Goal: Transaction & Acquisition: Book appointment/travel/reservation

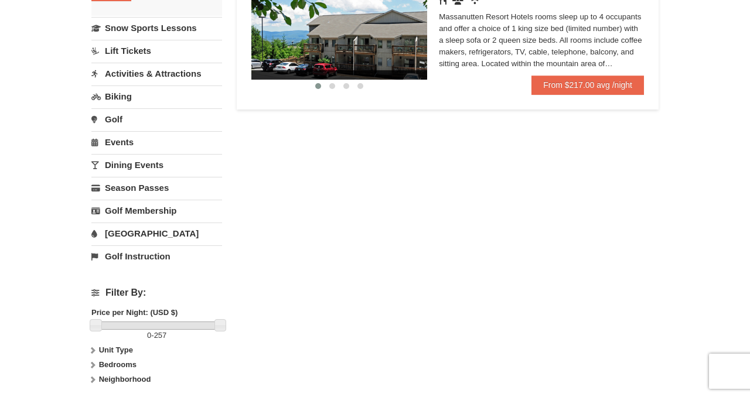
scroll to position [99, 0]
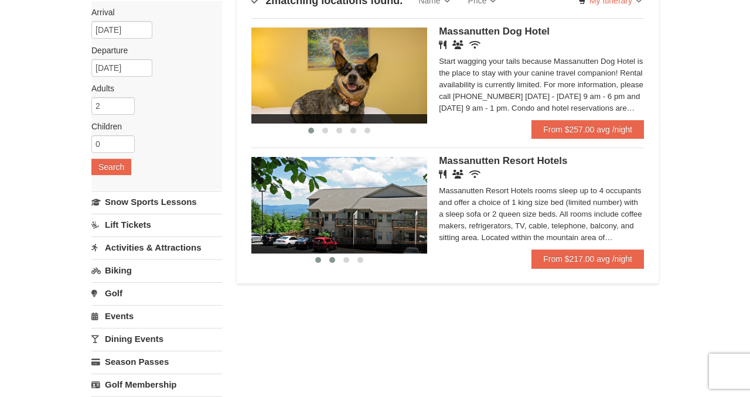
click at [334, 260] on span at bounding box center [332, 260] width 6 height 6
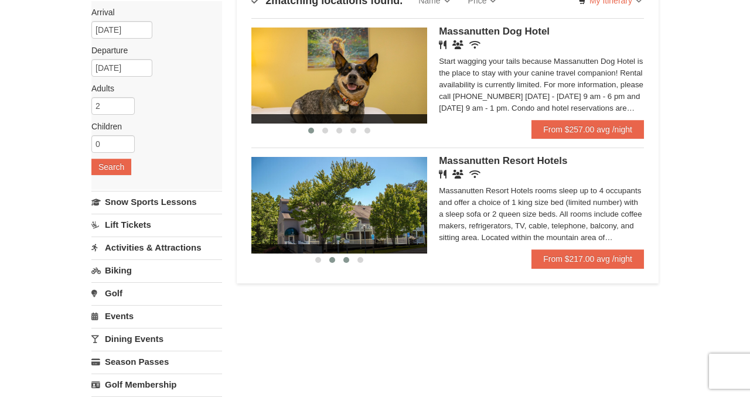
click at [346, 261] on span at bounding box center [347, 260] width 6 height 6
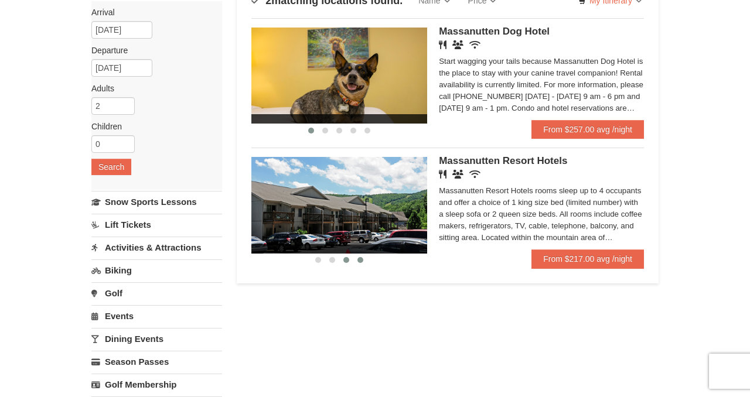
click at [362, 259] on span at bounding box center [361, 260] width 6 height 6
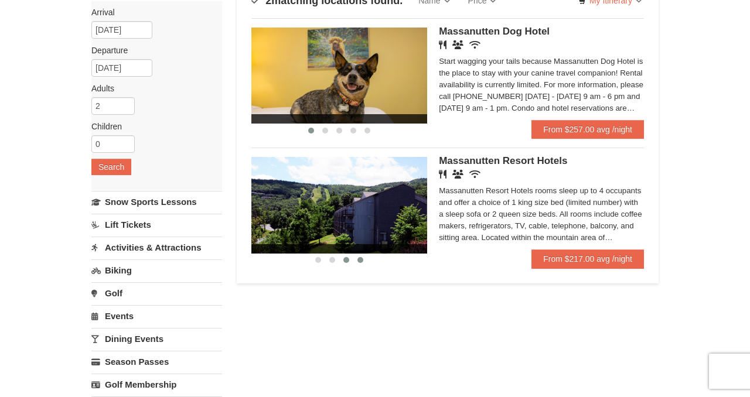
click at [347, 263] on span at bounding box center [347, 260] width 6 height 6
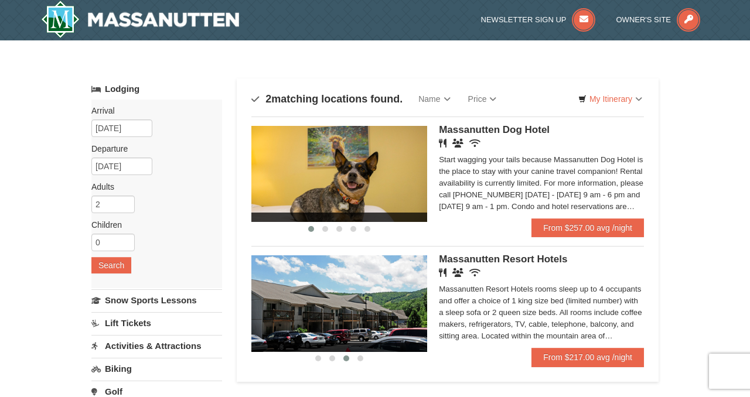
scroll to position [0, 0]
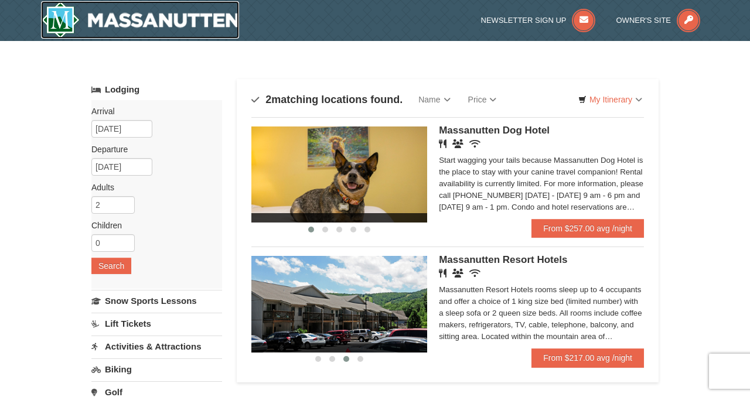
click at [187, 16] on img at bounding box center [140, 20] width 198 height 38
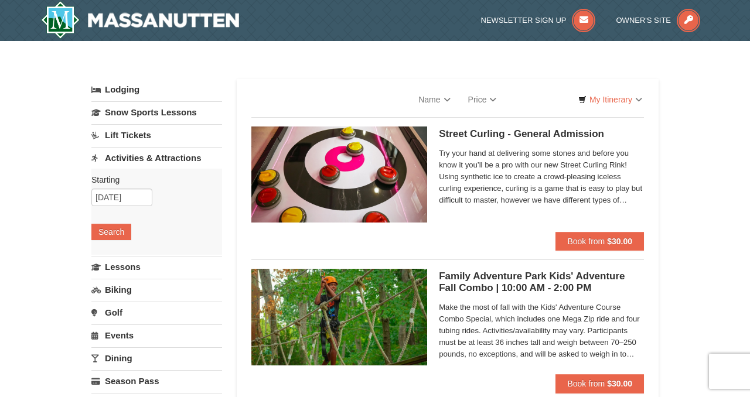
select select "10"
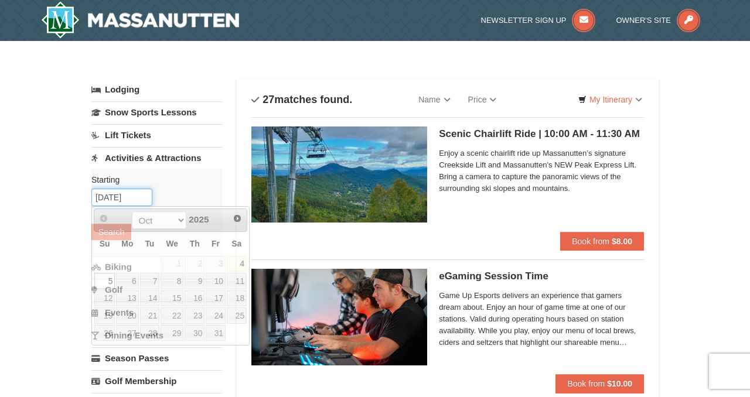
click at [124, 199] on input "[DATE]" at bounding box center [121, 198] width 61 height 18
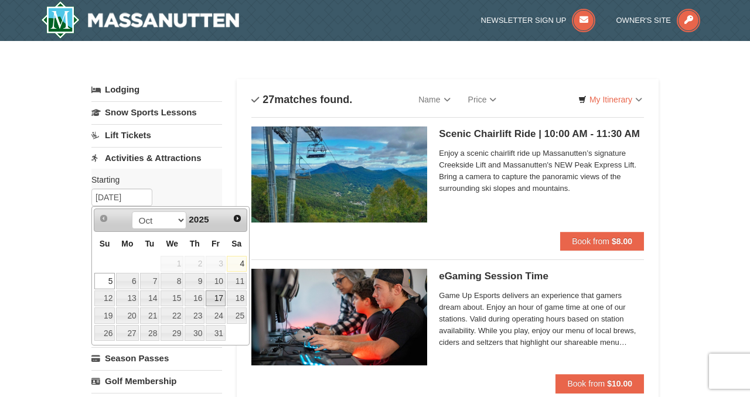
click at [222, 298] on link "17" at bounding box center [216, 299] width 20 height 16
type input "[DATE]"
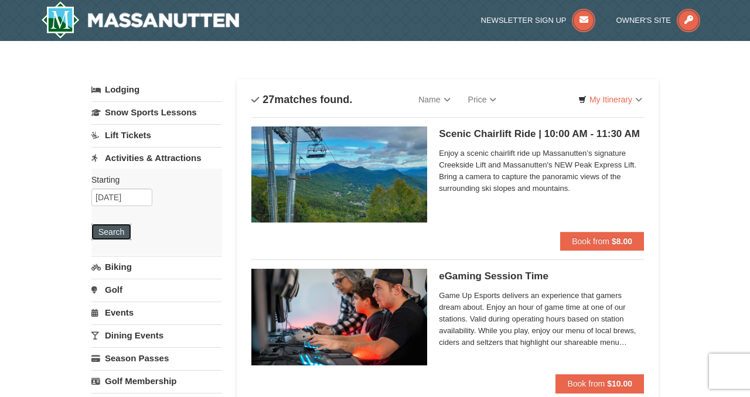
click at [111, 231] on button "Search" at bounding box center [111, 232] width 40 height 16
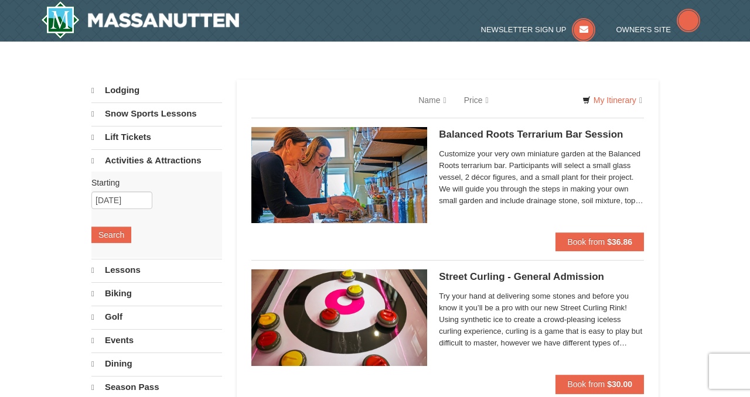
select select "10"
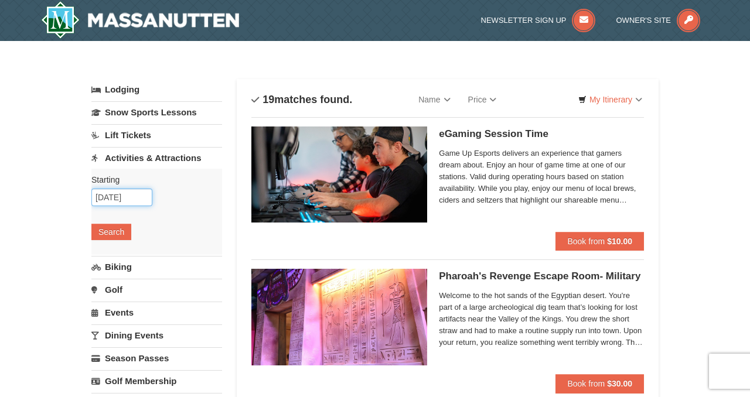
click at [128, 202] on input "[DATE]" at bounding box center [121, 198] width 61 height 18
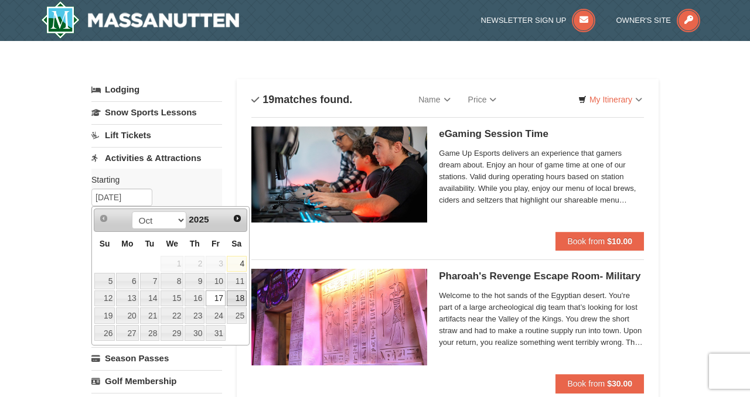
click at [239, 295] on link "18" at bounding box center [237, 299] width 20 height 16
type input "10/18/2025"
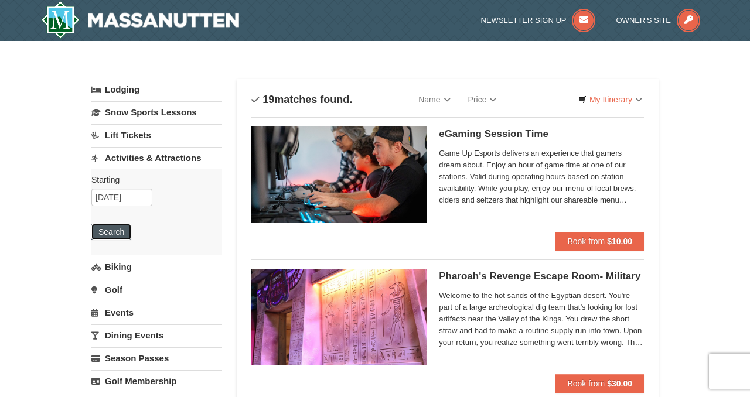
click at [113, 230] on button "Search" at bounding box center [111, 232] width 40 height 16
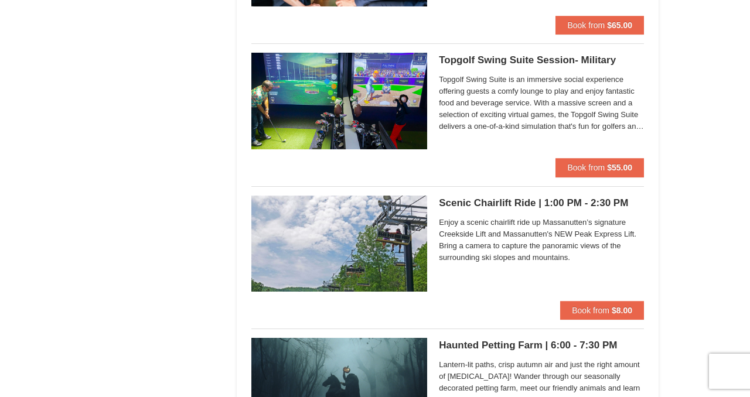
scroll to position [1942, 0]
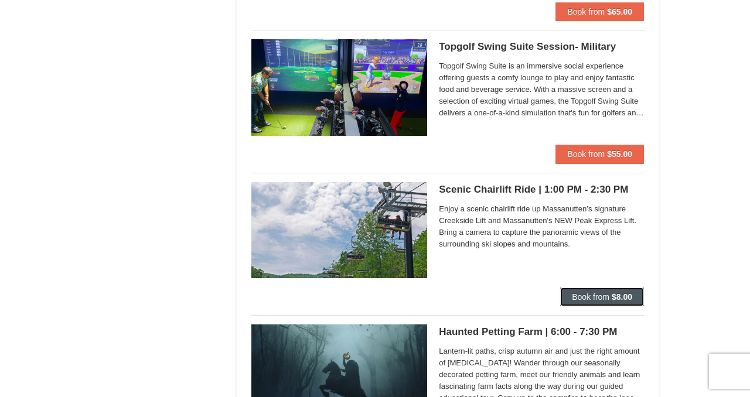
click at [627, 293] on strong "$8.00" at bounding box center [622, 297] width 21 height 9
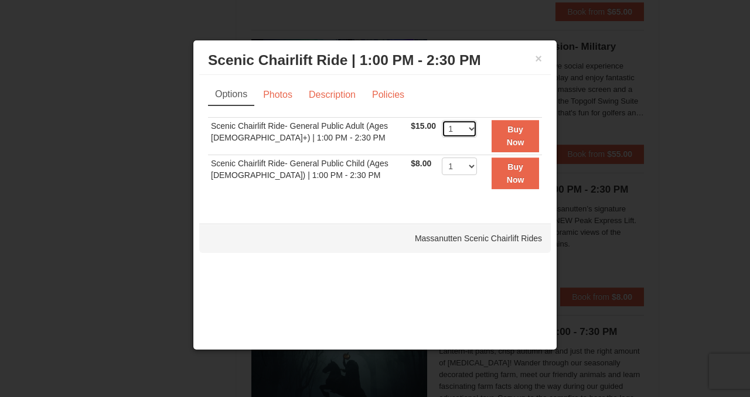
click at [462, 129] on select "1 2 3 4 5 6 7 8 9 10 11 12 13 14 15 16 17 18 19 20 21 22" at bounding box center [459, 129] width 35 height 18
select select "2"
click at [442, 120] on select "1 2 3 4 5 6 7 8 9 10 11 12 13 14 15 16 17 18 19 20 21 22" at bounding box center [459, 129] width 35 height 18
click at [492, 137] on button "Buy Now" at bounding box center [515, 136] width 47 height 32
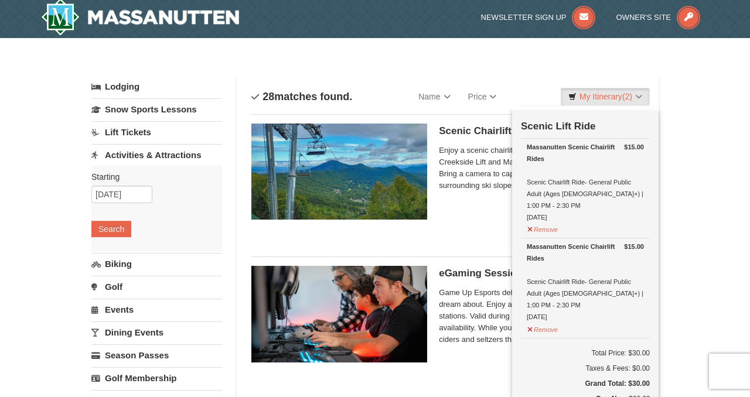
scroll to position [4, 0]
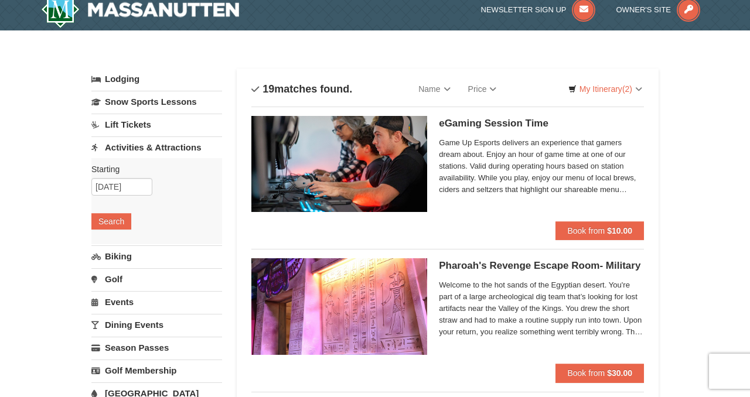
scroll to position [14, 0]
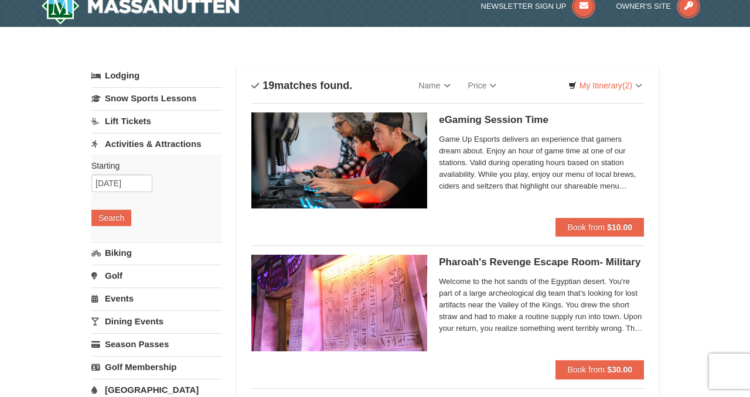
click at [164, 125] on link "Lift Tickets" at bounding box center [156, 121] width 131 height 22
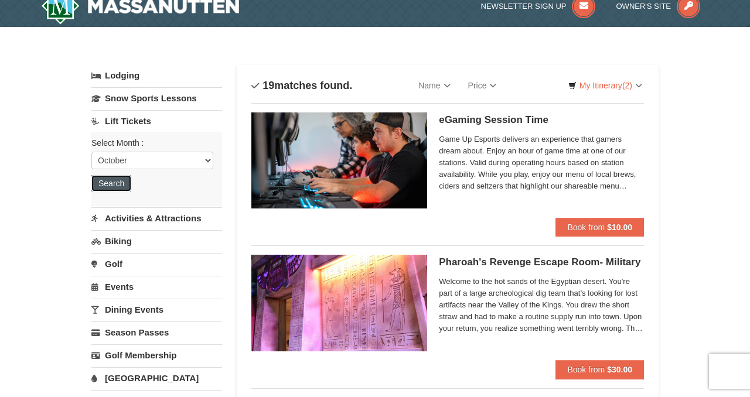
click at [119, 179] on button "Search" at bounding box center [111, 183] width 40 height 16
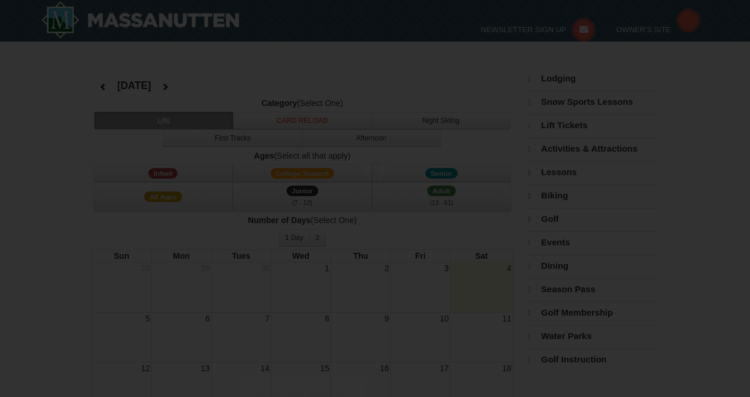
select select "10"
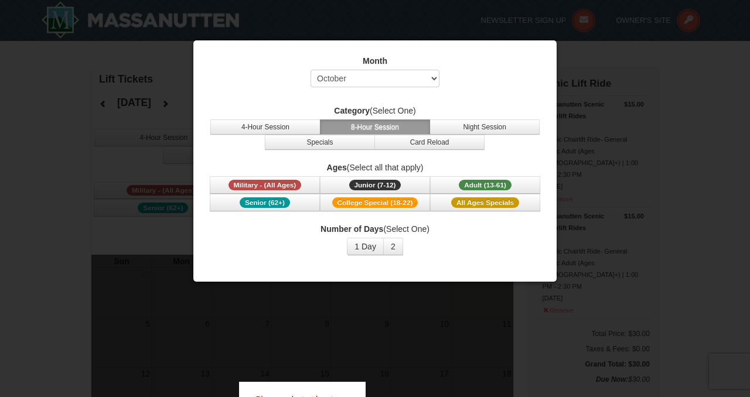
click at [132, 287] on div at bounding box center [375, 198] width 750 height 397
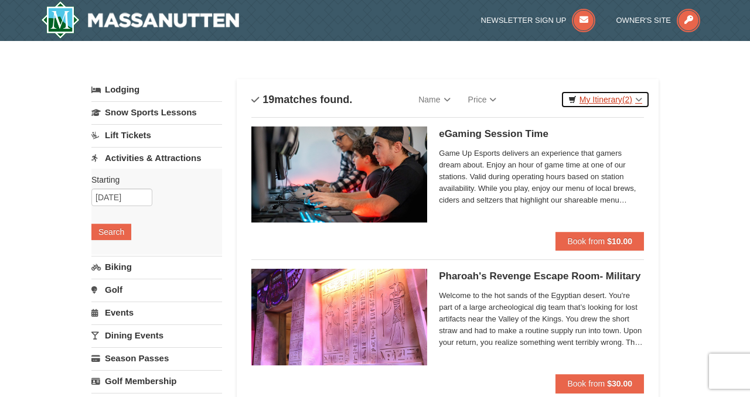
click at [600, 106] on link "My Itinerary (2)" at bounding box center [605, 100] width 89 height 18
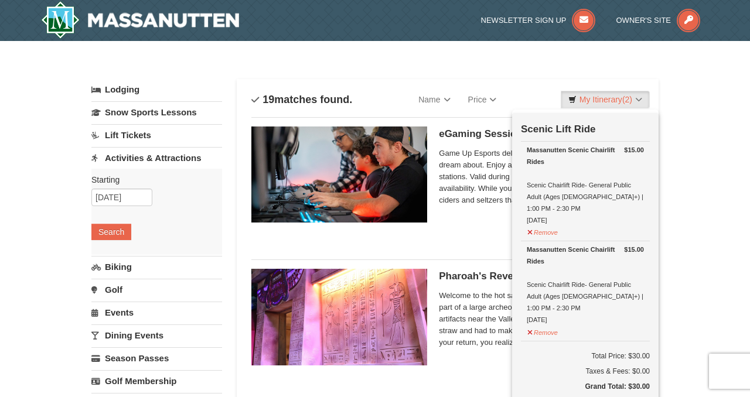
click at [559, 76] on div "Categories List Filter My Itinerary (2) Check Out Now Scenic Lift Ride $15.00 M…" at bounding box center [374, 73] width 567 height 12
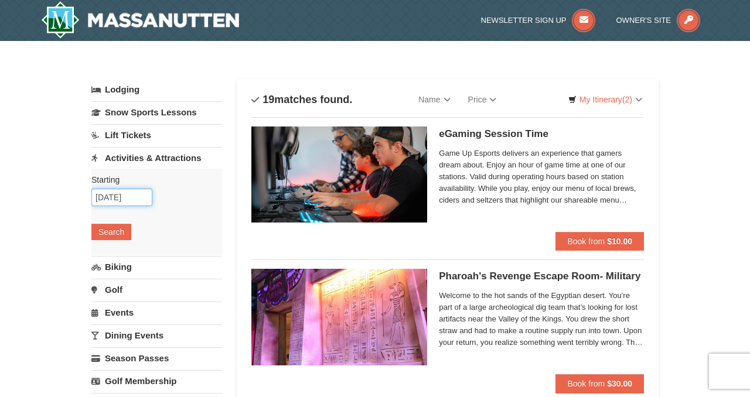
click at [124, 195] on input "10/17/2025" at bounding box center [121, 198] width 61 height 18
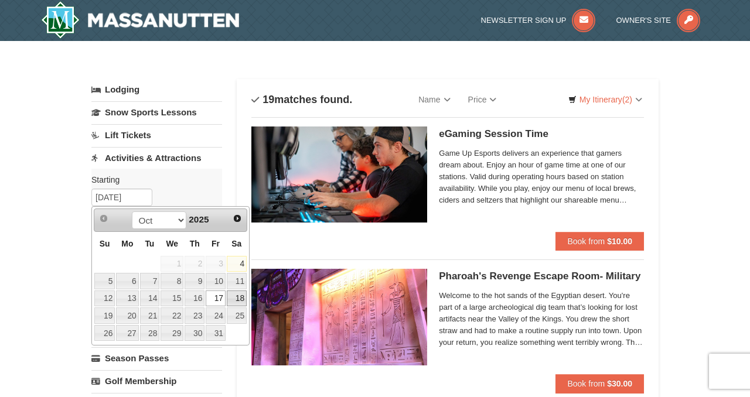
click at [235, 304] on link "18" at bounding box center [237, 299] width 20 height 16
type input "[DATE]"
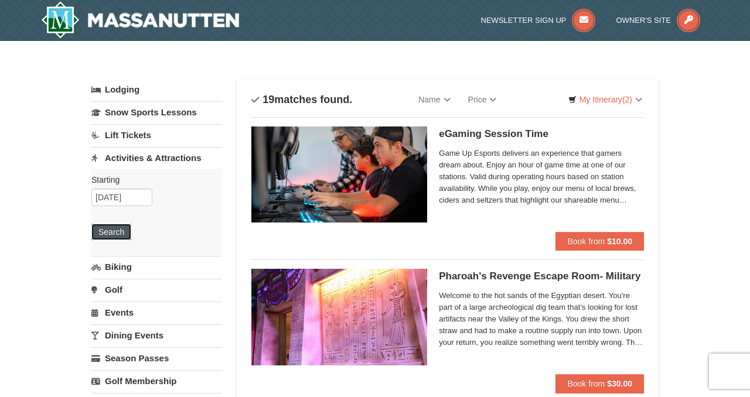
click at [125, 237] on button "Search" at bounding box center [111, 232] width 40 height 16
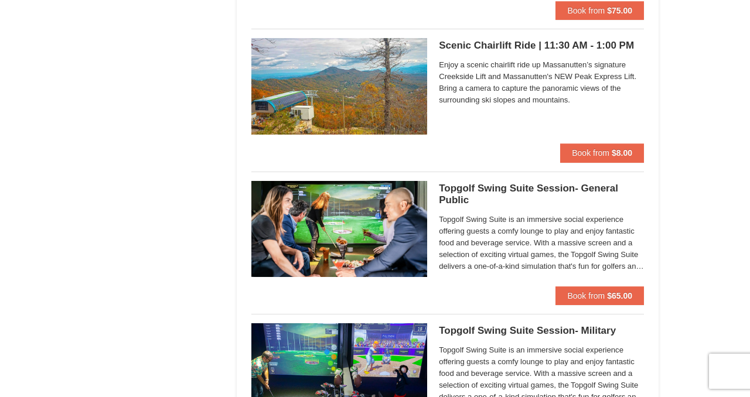
scroll to position [1657, 0]
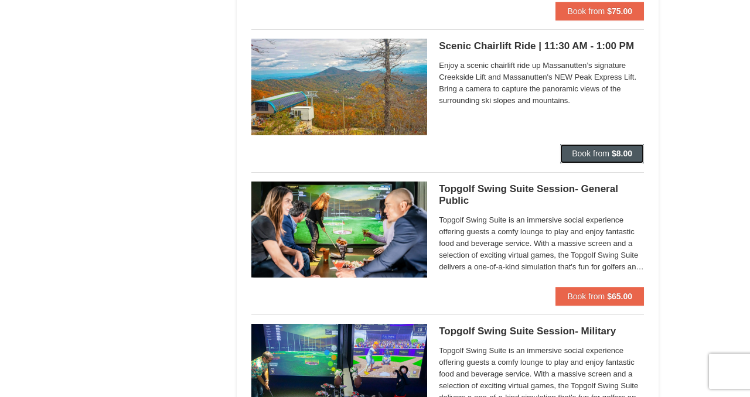
click at [588, 155] on span "Book from" at bounding box center [591, 153] width 38 height 9
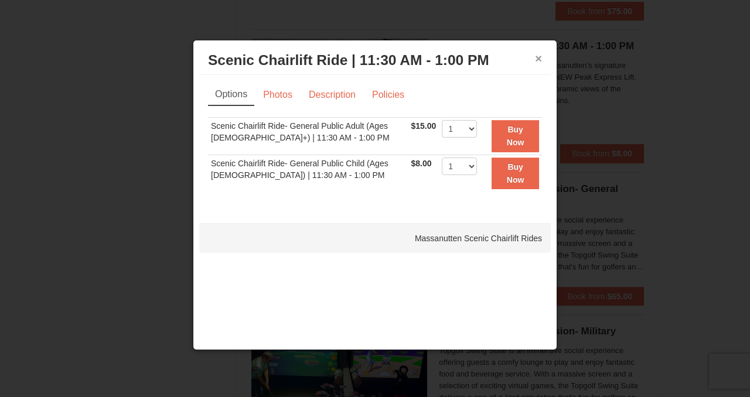
click at [542, 55] on button "×" at bounding box center [538, 59] width 7 height 12
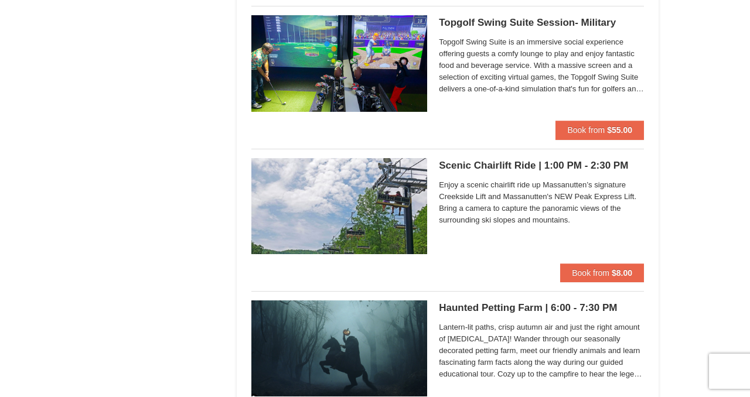
scroll to position [1967, 0]
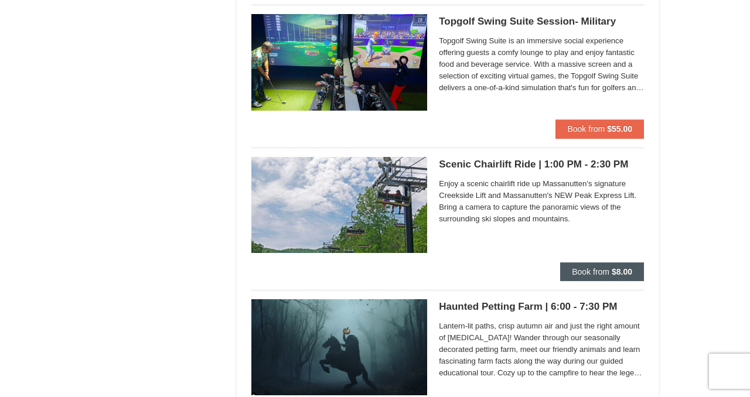
click at [603, 267] on span "Book from" at bounding box center [591, 271] width 38 height 9
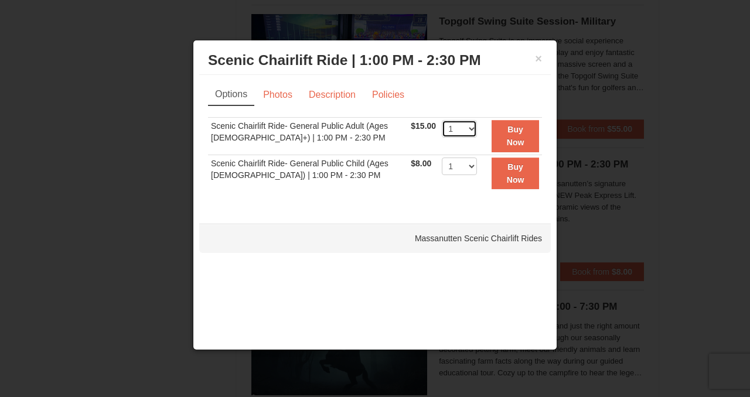
click at [463, 132] on select "1 2 3 4 5 6 7 8 9 10 11 12 13 14 15 16 17 18 19 20 21 22" at bounding box center [459, 129] width 35 height 18
select select "2"
click at [442, 120] on select "1 2 3 4 5 6 7 8 9 10 11 12 13 14 15 16 17 18 19 20 21 22" at bounding box center [459, 129] width 35 height 18
click at [504, 145] on button "Buy Now" at bounding box center [515, 136] width 47 height 32
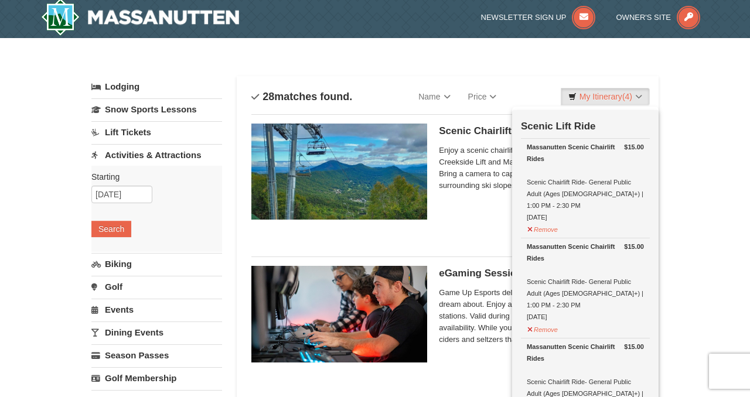
scroll to position [4, 0]
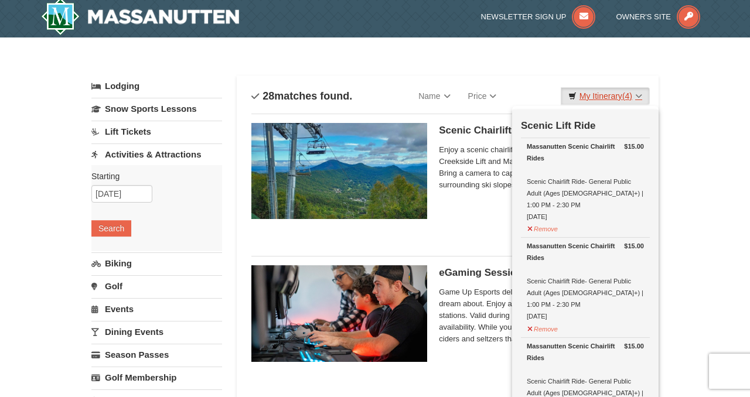
click at [592, 94] on link "My Itinerary (4)" at bounding box center [605, 96] width 89 height 18
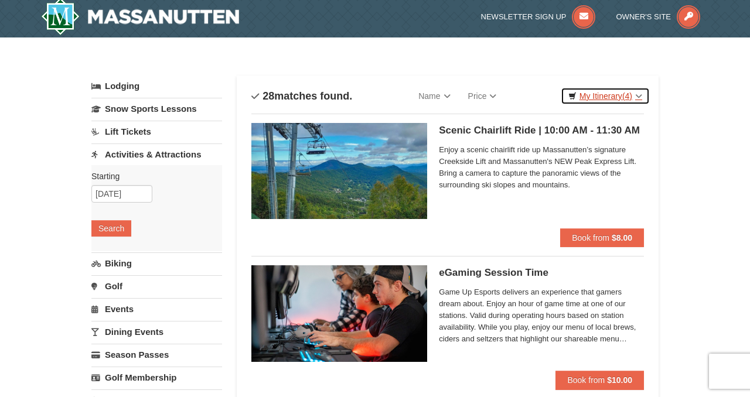
click at [592, 94] on link "My Itinerary (4)" at bounding box center [605, 96] width 89 height 18
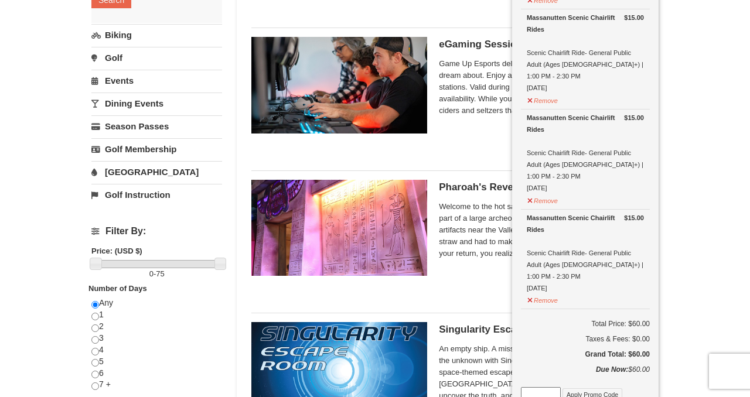
scroll to position [248, 0]
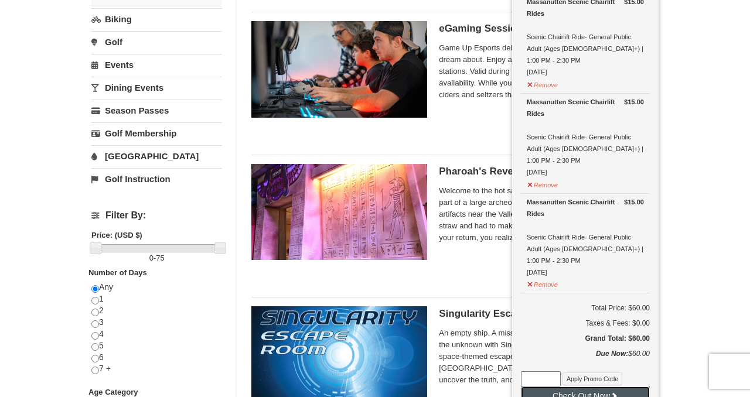
click at [622, 387] on button "Check Out Now" at bounding box center [585, 396] width 129 height 19
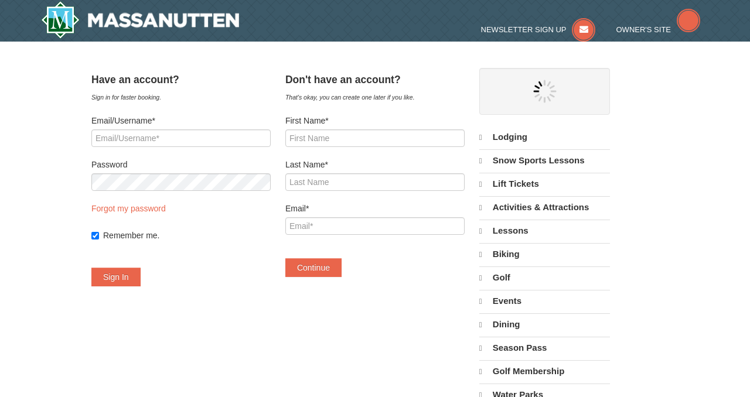
select select "10"
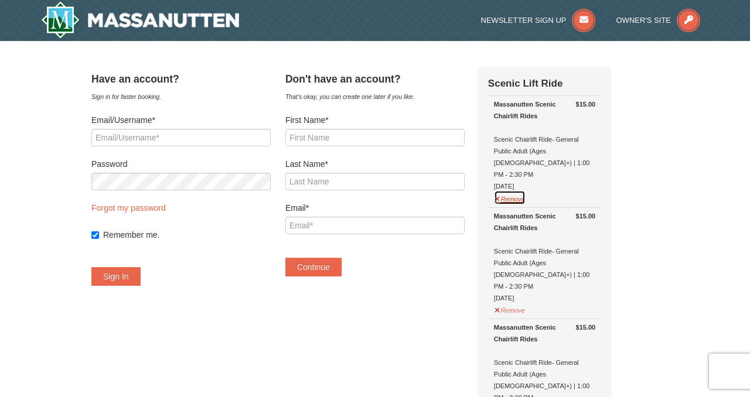
click at [520, 191] on button "Remove" at bounding box center [510, 198] width 32 height 15
click at [519, 191] on button "Remove" at bounding box center [510, 198] width 32 height 15
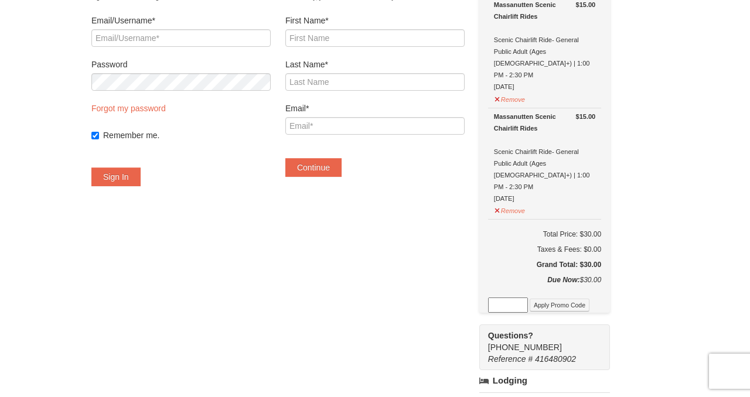
scroll to position [103, 0]
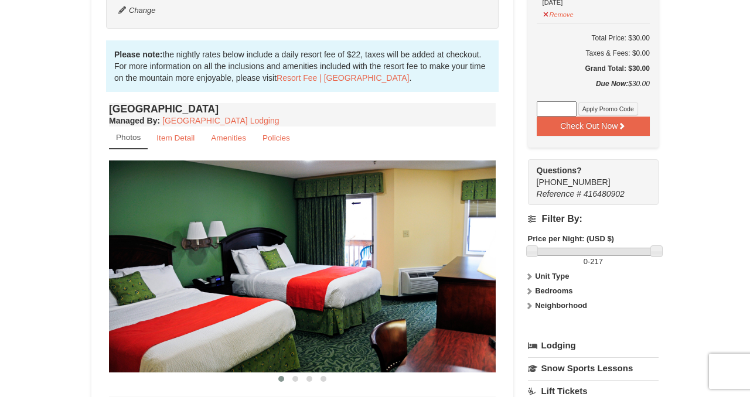
scroll to position [437, 0]
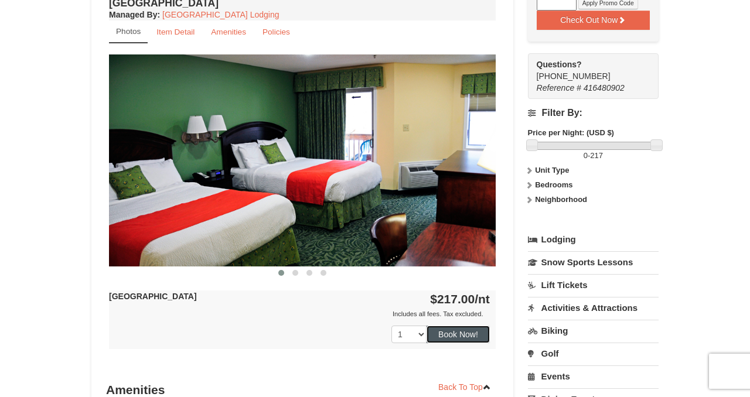
click at [451, 327] on button "Book Now!" at bounding box center [458, 335] width 63 height 18
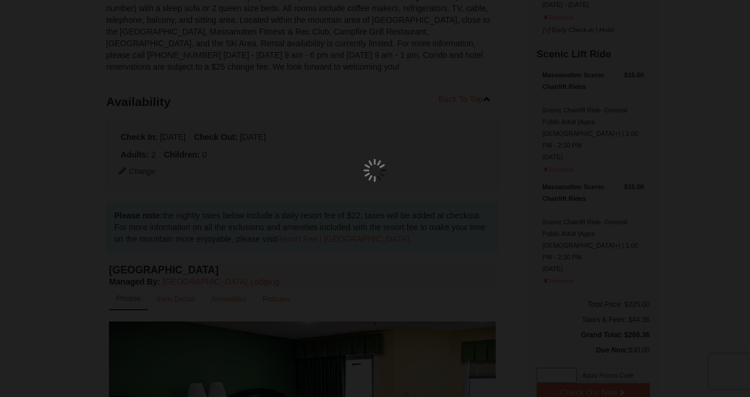
scroll to position [103, 0]
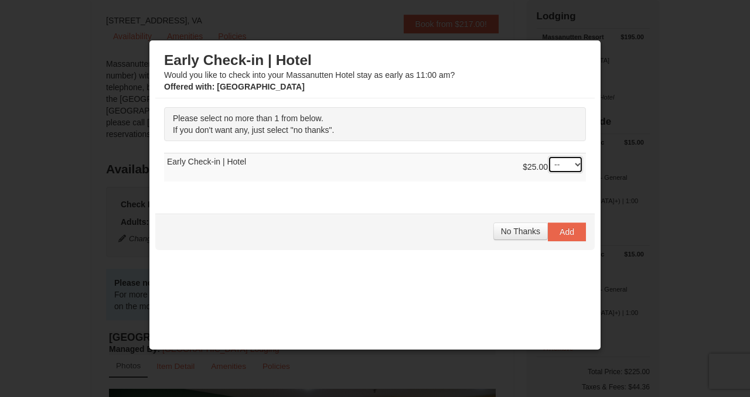
click at [567, 164] on select "-- 01" at bounding box center [565, 165] width 35 height 18
click at [567, 236] on span "Add" at bounding box center [567, 231] width 15 height 9
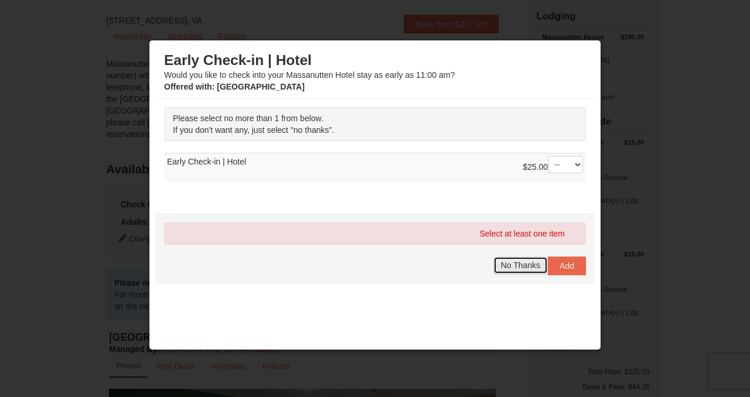
click at [528, 266] on span "No Thanks" at bounding box center [520, 265] width 39 height 9
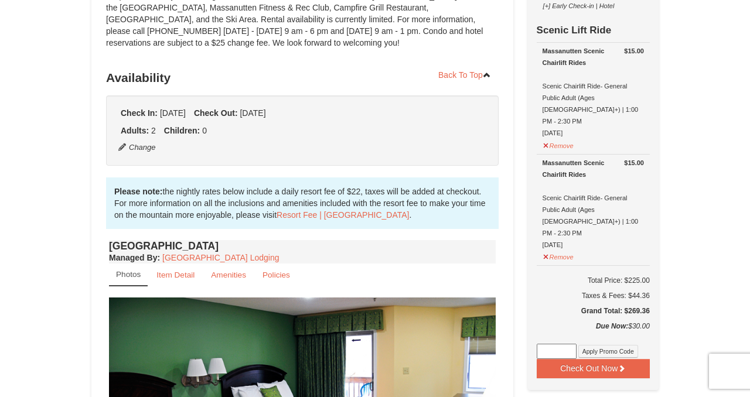
scroll to position [275, 0]
